Goal: Task Accomplishment & Management: Manage account settings

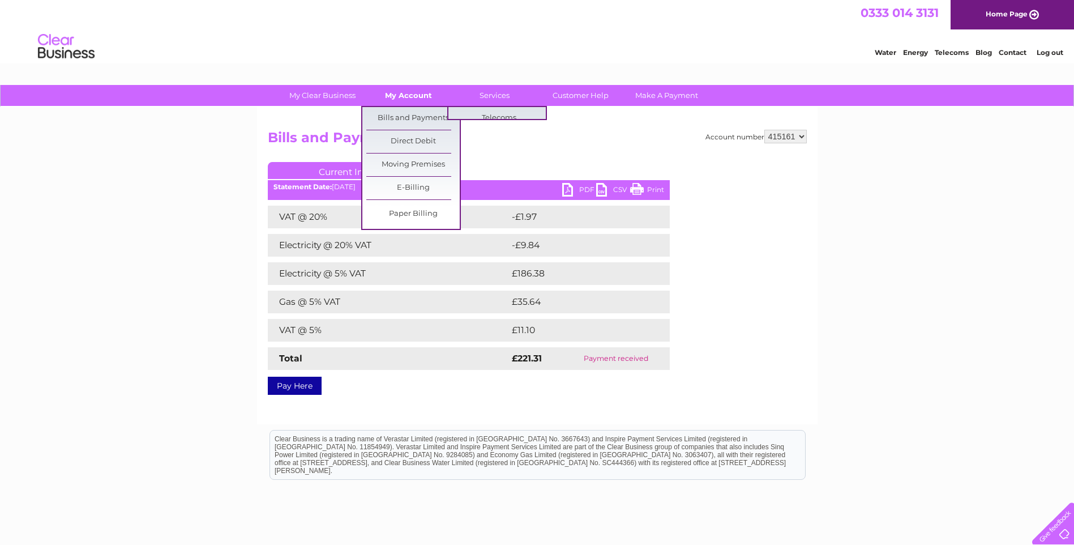
click at [418, 99] on link "My Account" at bounding box center [408, 95] width 93 height 21
click at [418, 120] on link "Bills and Payments" at bounding box center [412, 118] width 93 height 23
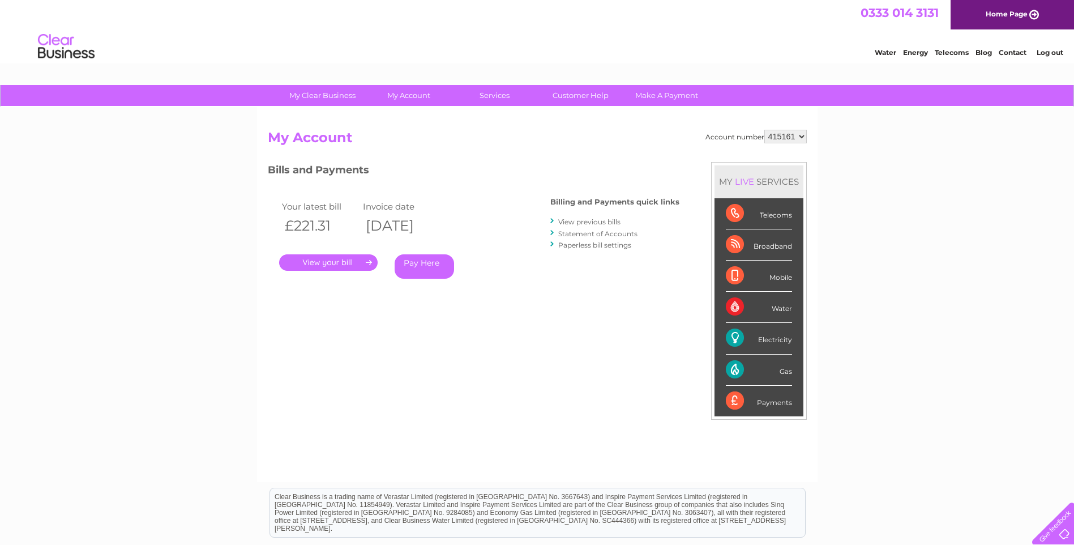
click at [609, 221] on link "View previous bills" at bounding box center [589, 221] width 62 height 8
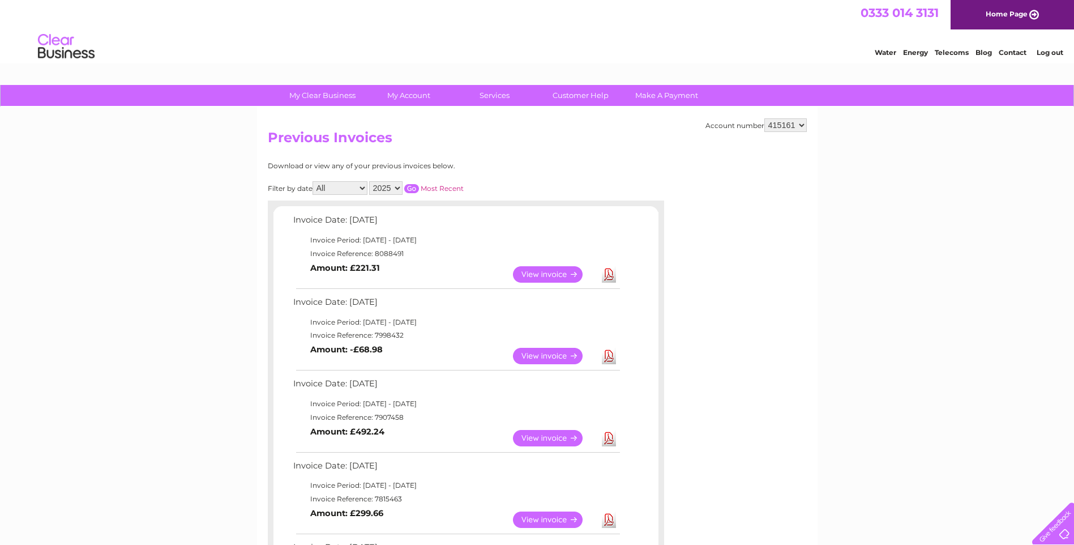
click at [404, 190] on div "Filter by date All January February March April May June July August September …" at bounding box center [416, 188] width 297 height 14
click at [399, 189] on select "2025 2024 2023 2022" at bounding box center [385, 188] width 33 height 14
select select "2024"
click at [370, 181] on select "2025 2024 2023 2022" at bounding box center [385, 188] width 33 height 14
click at [362, 187] on select "All January February March April May June July August September October Novembe…" at bounding box center [340, 188] width 55 height 14
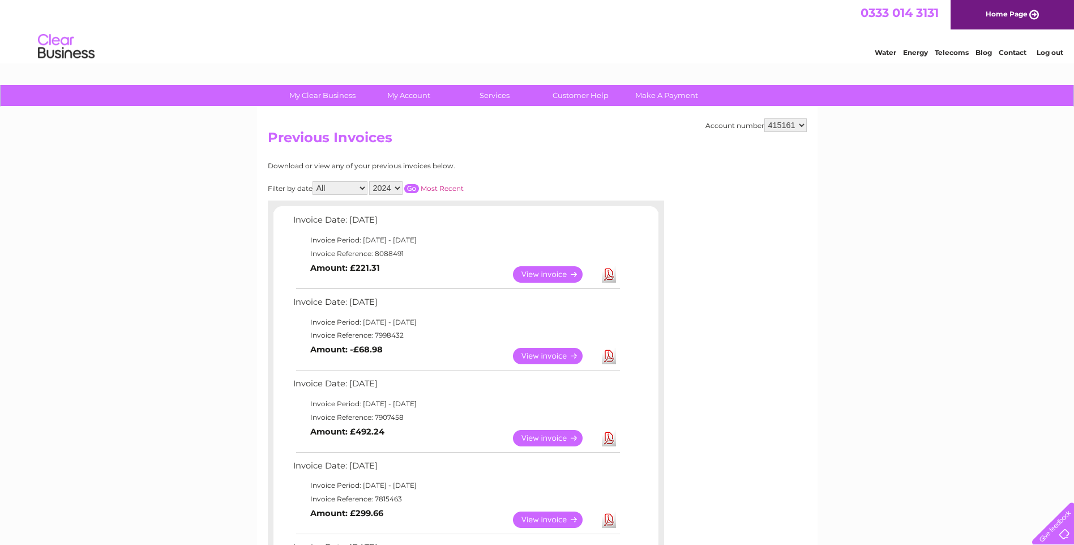
select select "8"
click at [314, 181] on select "All January February March April May June July August September October Novembe…" at bounding box center [340, 188] width 55 height 14
click at [412, 188] on input "button" at bounding box center [411, 188] width 15 height 9
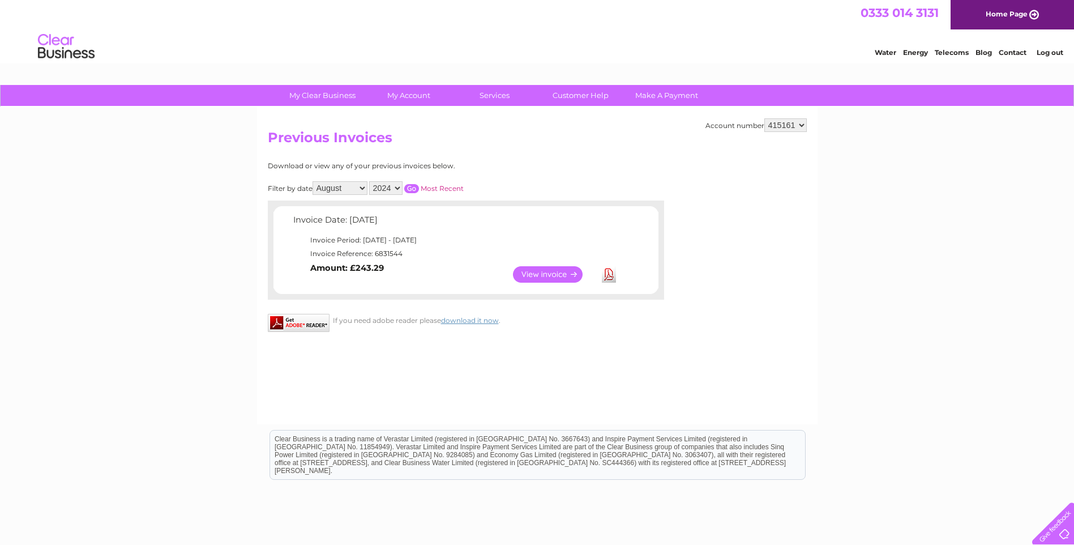
click at [549, 277] on link "View" at bounding box center [554, 274] width 83 height 16
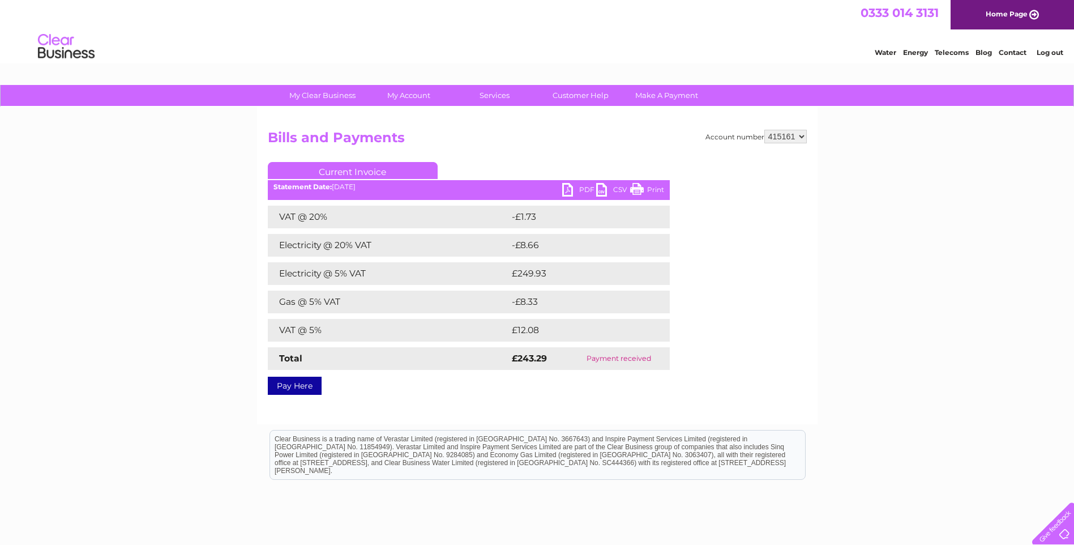
click at [565, 190] on link "PDF" at bounding box center [579, 191] width 34 height 16
